Goal: Task Accomplishment & Management: Manage account settings

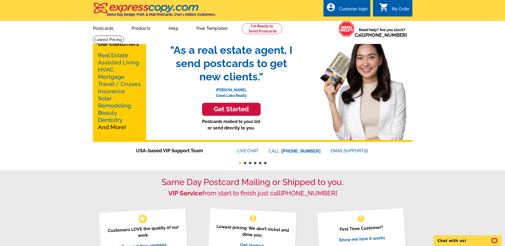
click at [356, 8] on div "Customer login" at bounding box center [353, 10] width 29 height 7
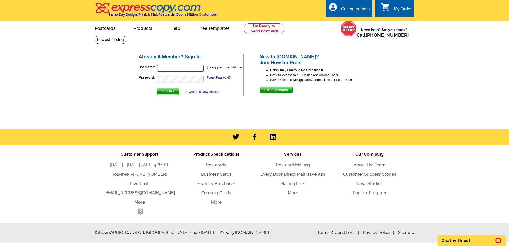
type input "daveroseaz@gmail.com"
click at [167, 92] on span "Sign In" at bounding box center [168, 91] width 22 height 6
